Goal: Task Accomplishment & Management: Manage account settings

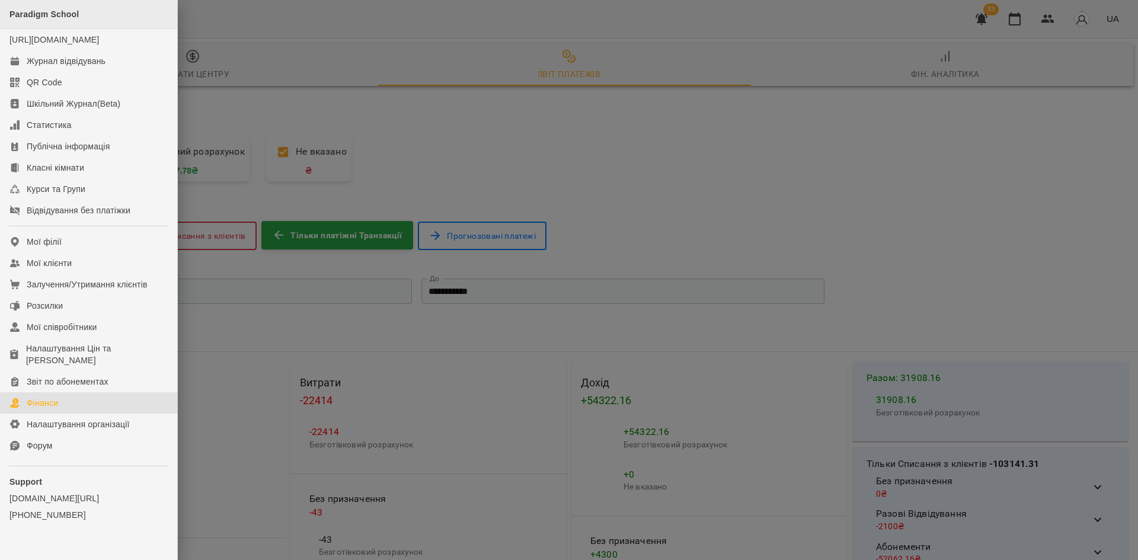
scroll to position [518, 0]
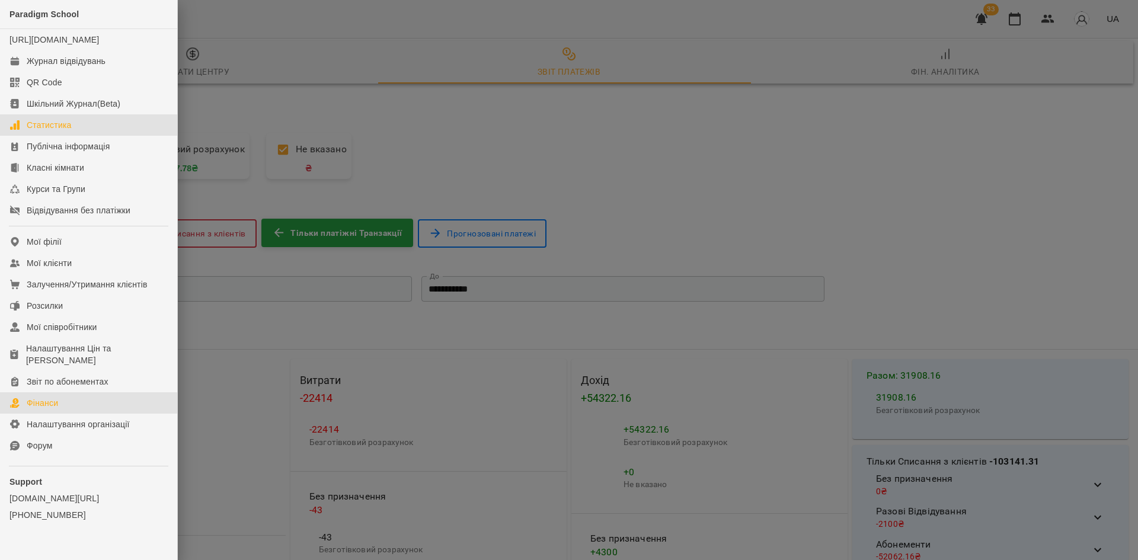
click at [111, 136] on link "Статистика" at bounding box center [88, 124] width 177 height 21
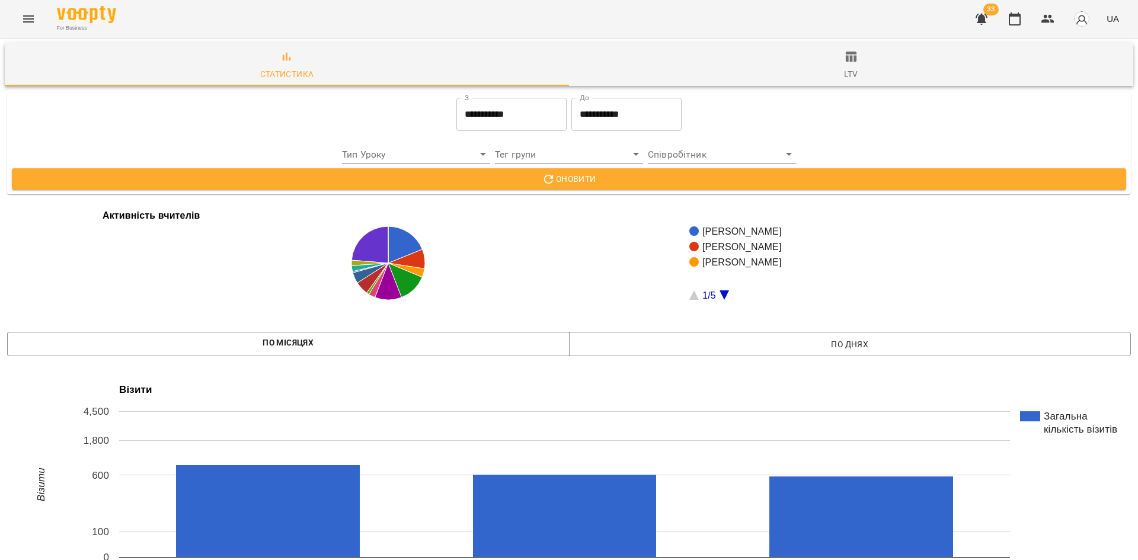
click at [513, 119] on input "**********" at bounding box center [512, 114] width 110 height 33
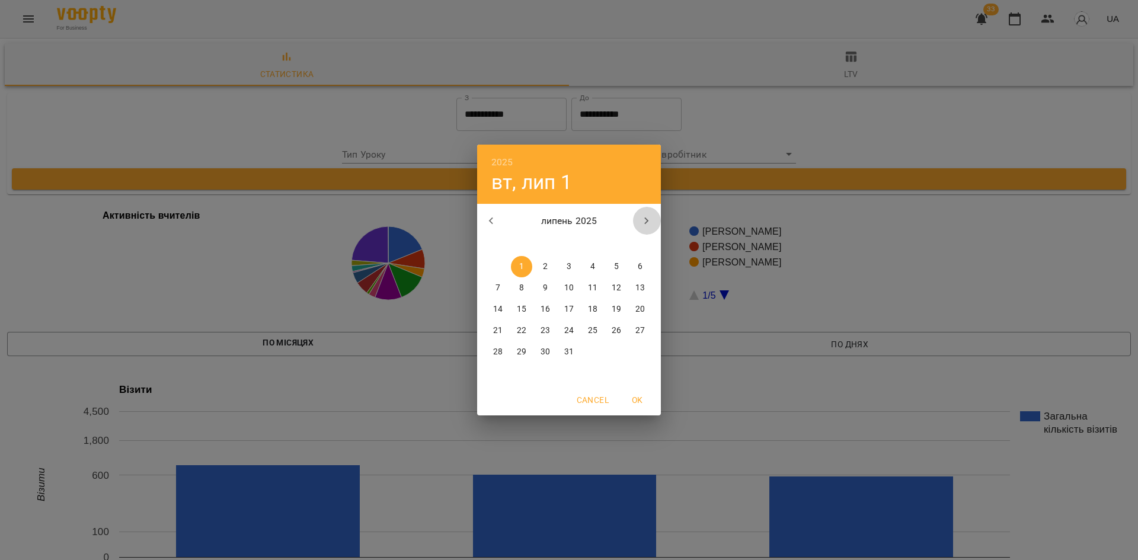
click at [644, 220] on icon "button" at bounding box center [647, 221] width 14 height 14
click at [494, 227] on icon "button" at bounding box center [491, 221] width 14 height 14
click at [494, 261] on span "1" at bounding box center [497, 267] width 21 height 12
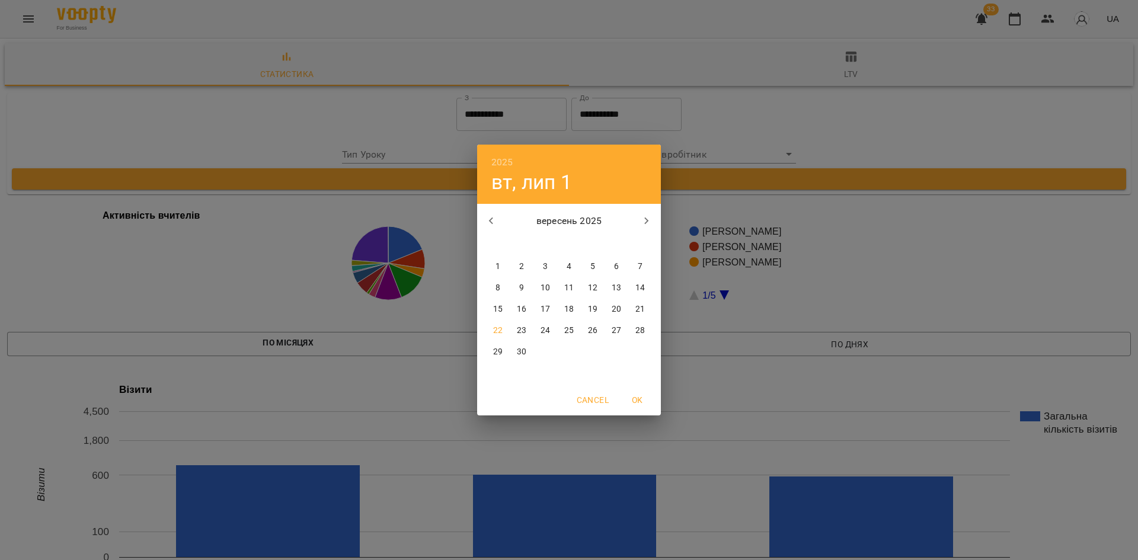
type input "**********"
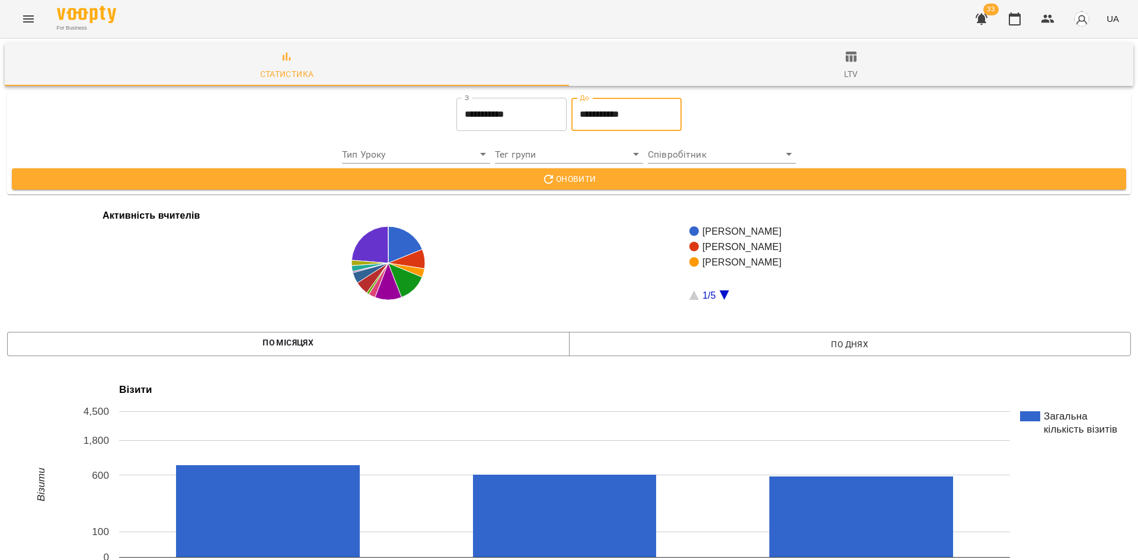
click at [613, 120] on input "**********" at bounding box center [627, 114] width 110 height 33
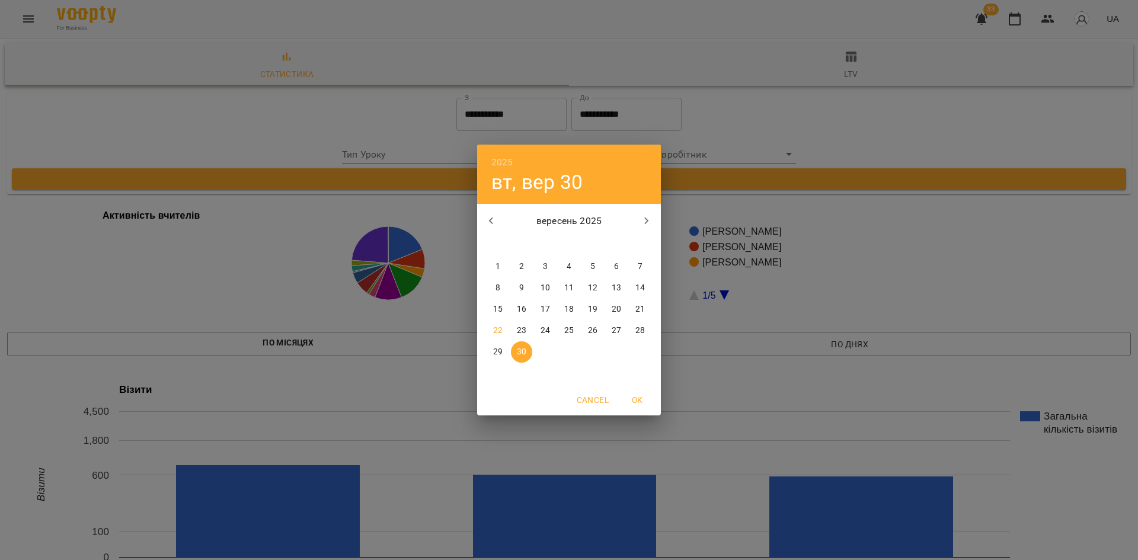
click at [629, 402] on span "OK" at bounding box center [637, 400] width 28 height 14
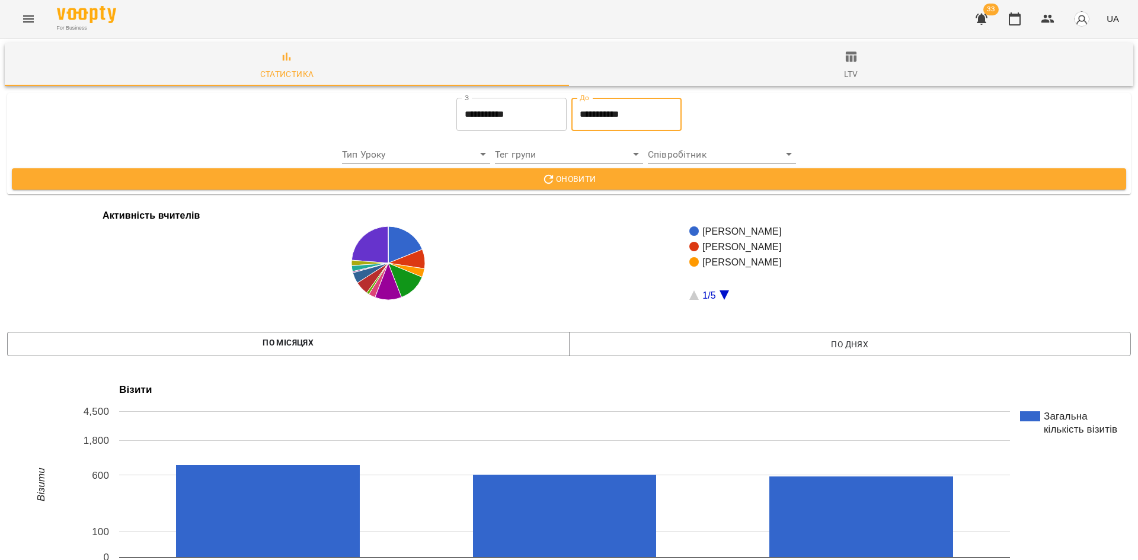
click at [544, 176] on icon "button" at bounding box center [548, 178] width 9 height 9
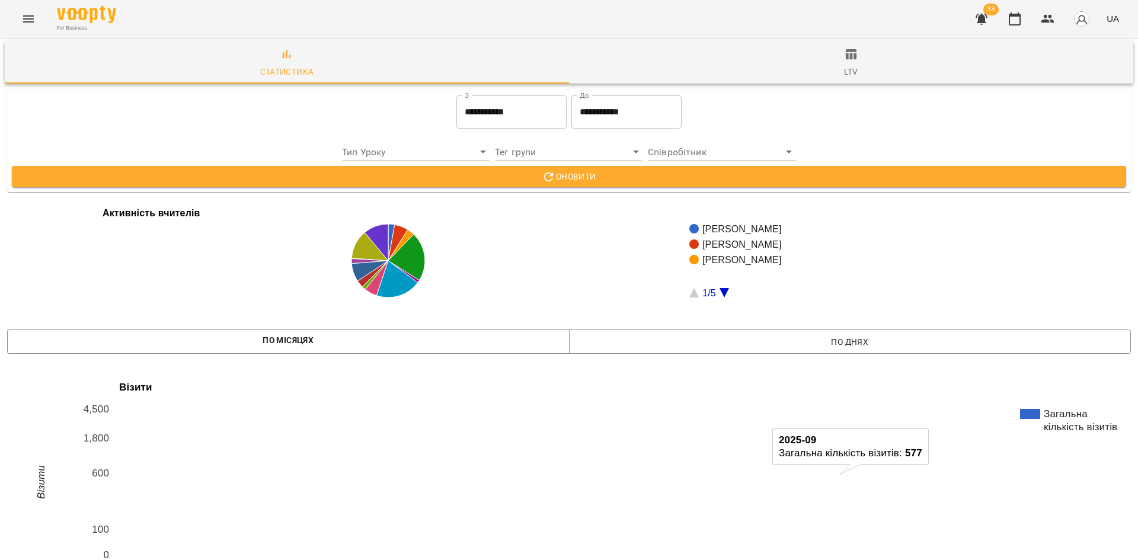
scroll to position [237, 0]
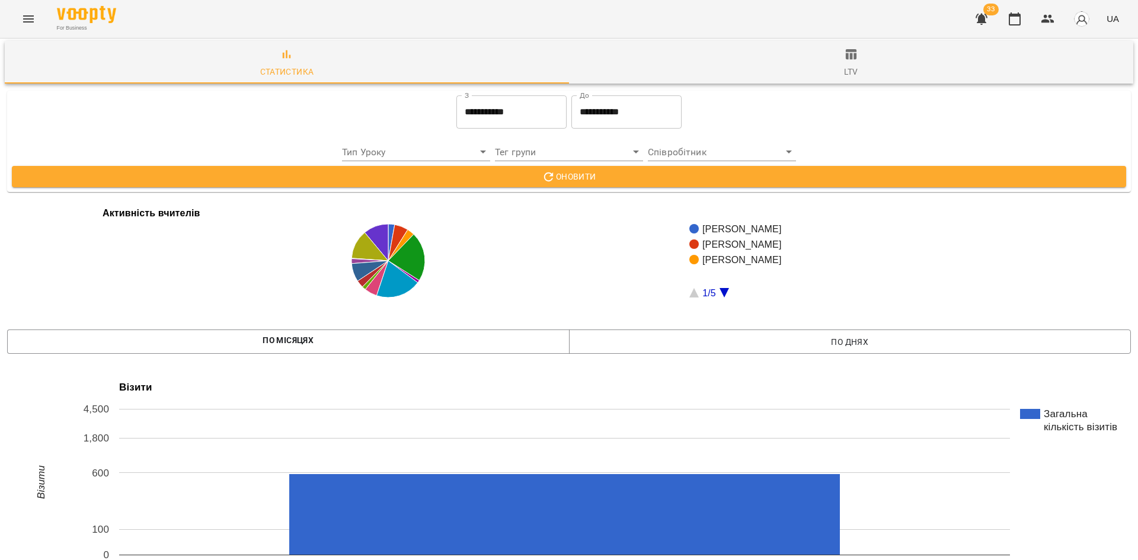
click at [44, 12] on div "For Business 33 UA" at bounding box center [569, 19] width 1138 height 38
click at [28, 23] on icon "Menu" at bounding box center [28, 19] width 14 height 14
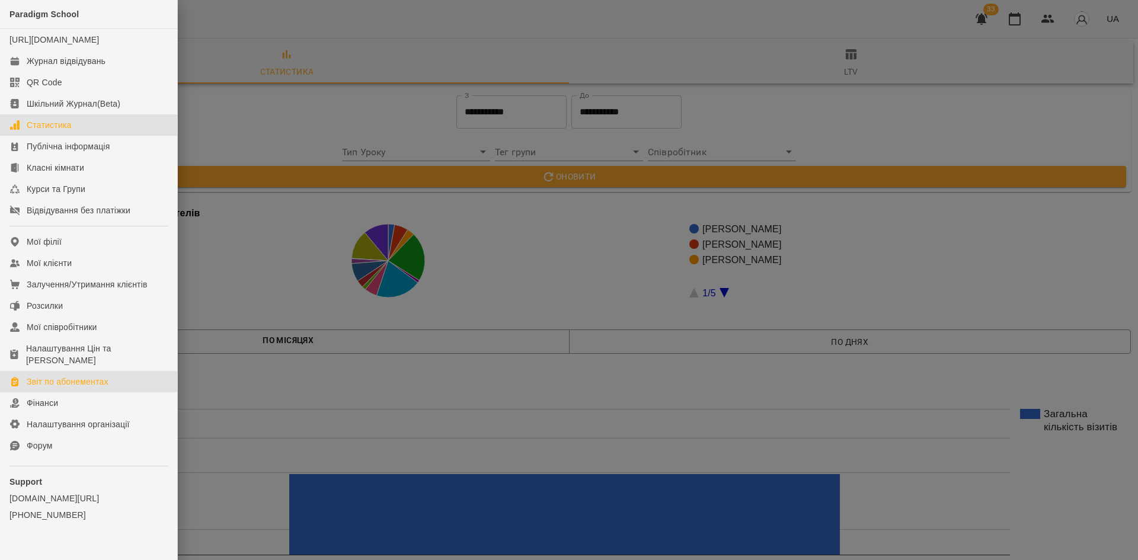
click at [114, 389] on link "Звіт по абонементах" at bounding box center [88, 381] width 177 height 21
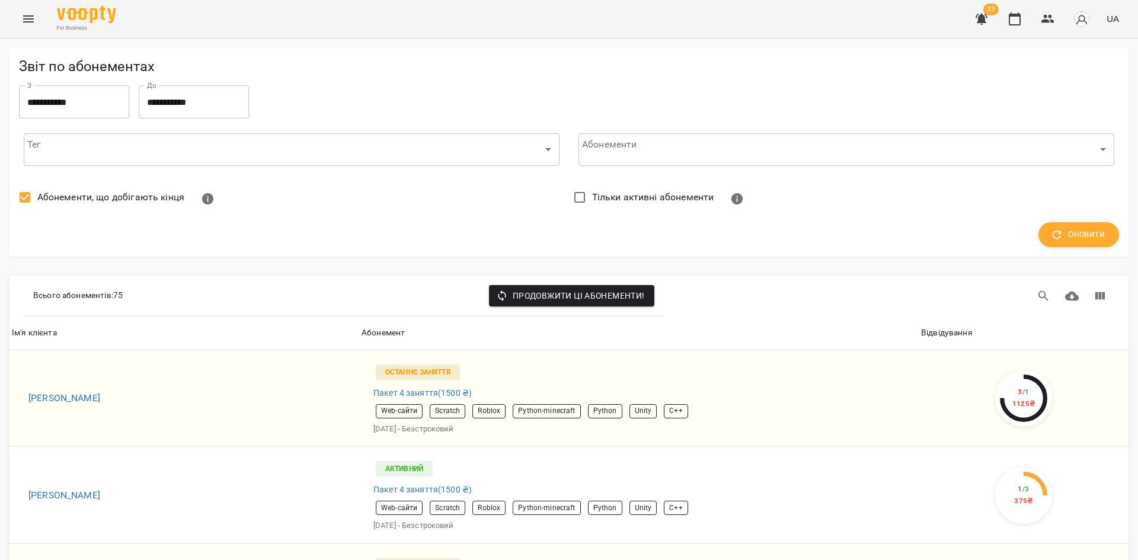
click at [36, 21] on button "Menu" at bounding box center [28, 19] width 28 height 28
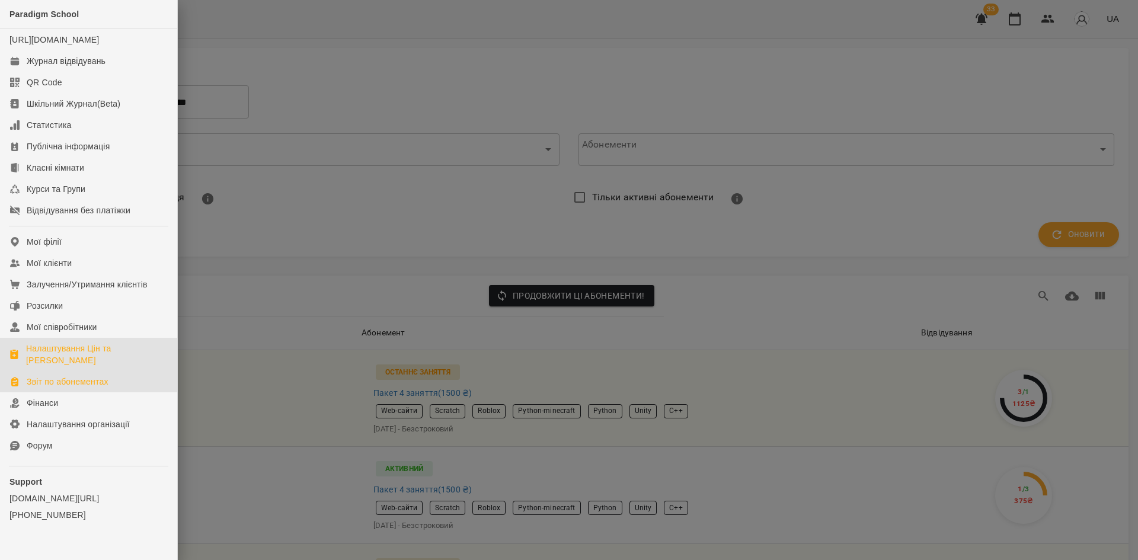
click at [82, 360] on div "Налаштування Цін та [PERSON_NAME]" at bounding box center [97, 355] width 142 height 24
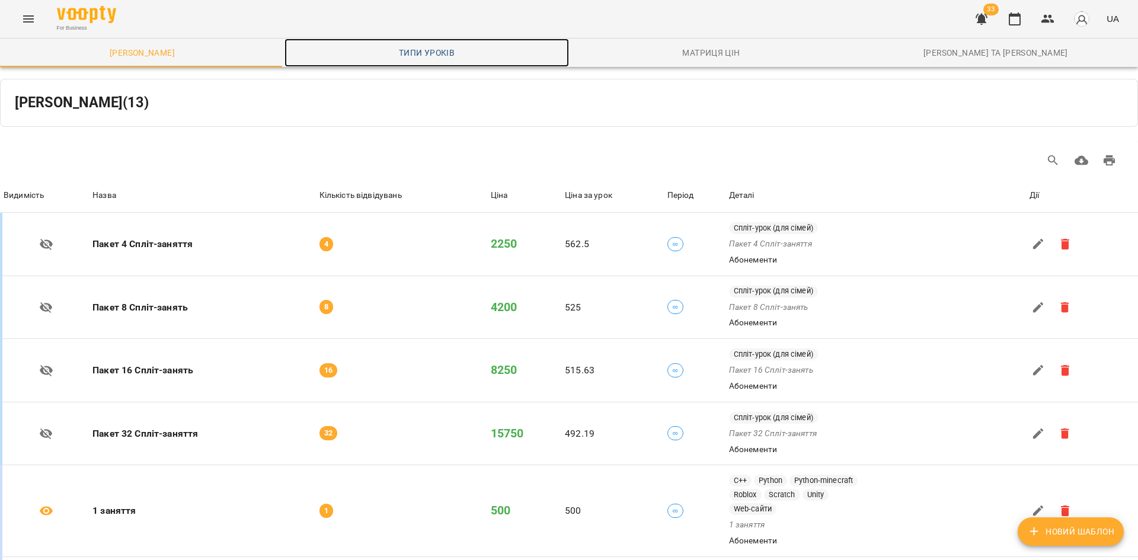
click at [455, 63] on link "Типи уроків" at bounding box center [427, 53] width 285 height 28
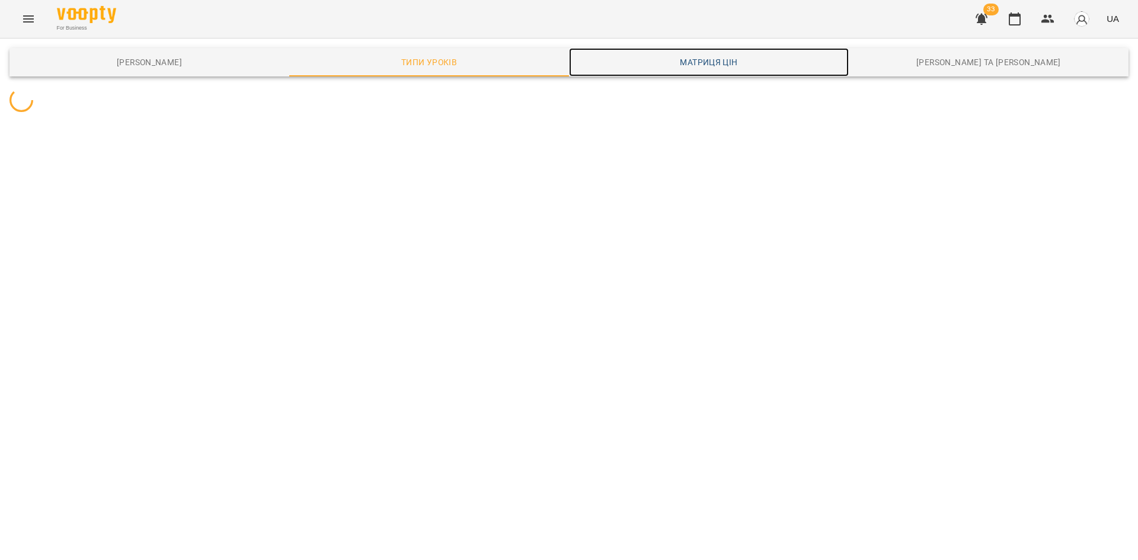
click at [700, 64] on span "Матриця цін" at bounding box center [709, 62] width 266 height 14
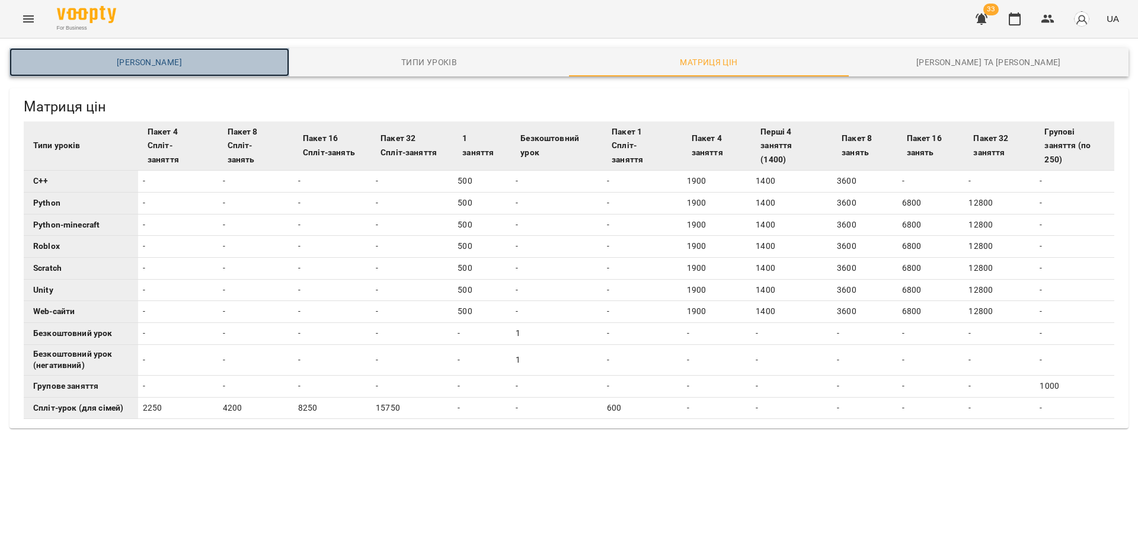
click at [207, 60] on span "[PERSON_NAME]" at bounding box center [150, 62] width 266 height 14
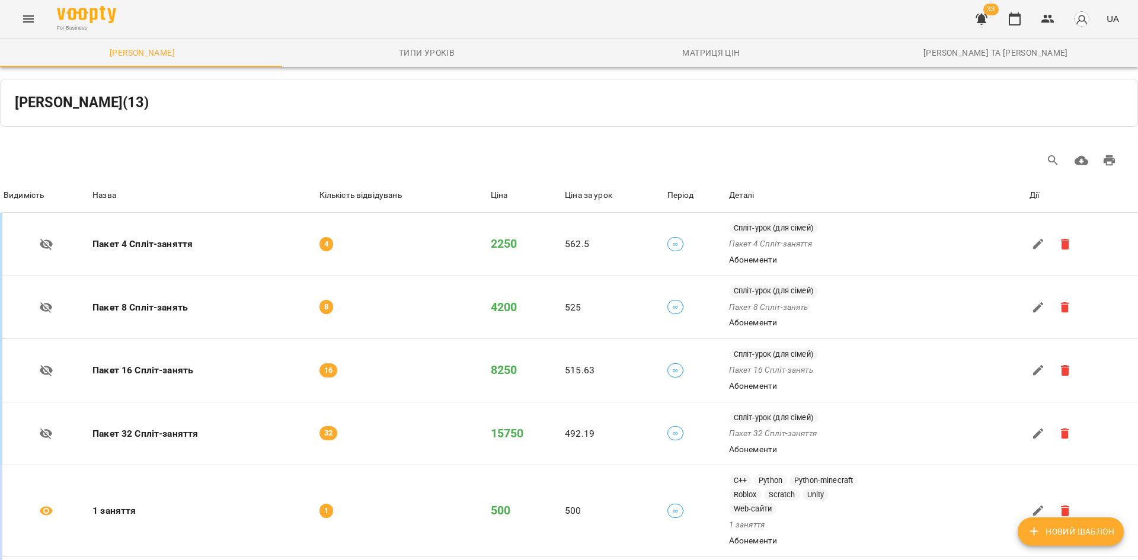
scroll to position [574, 0]
